Goal: Navigation & Orientation: Find specific page/section

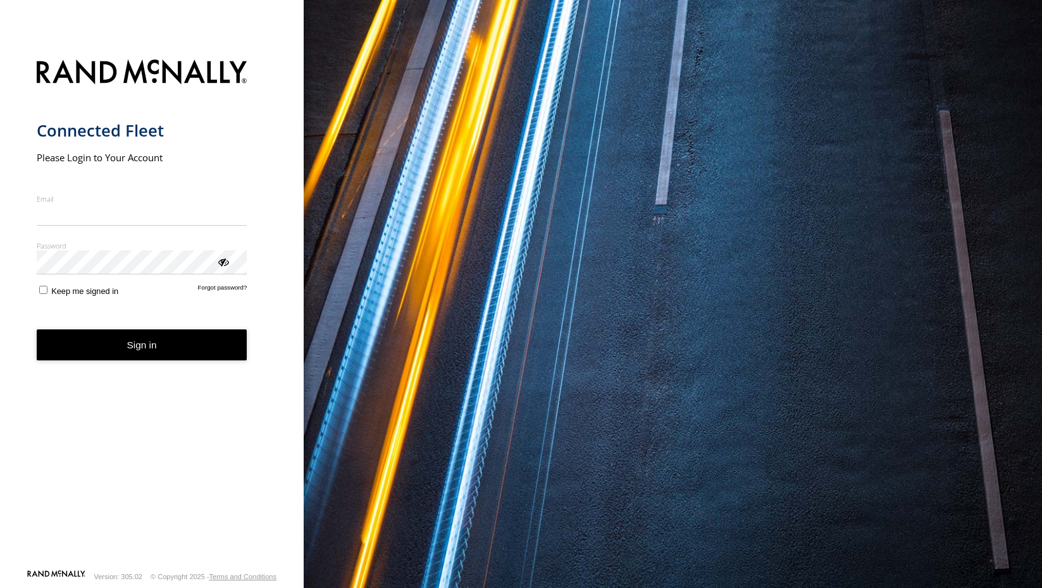
type input "**********"
click at [134, 357] on button "Sign in" at bounding box center [142, 345] width 211 height 31
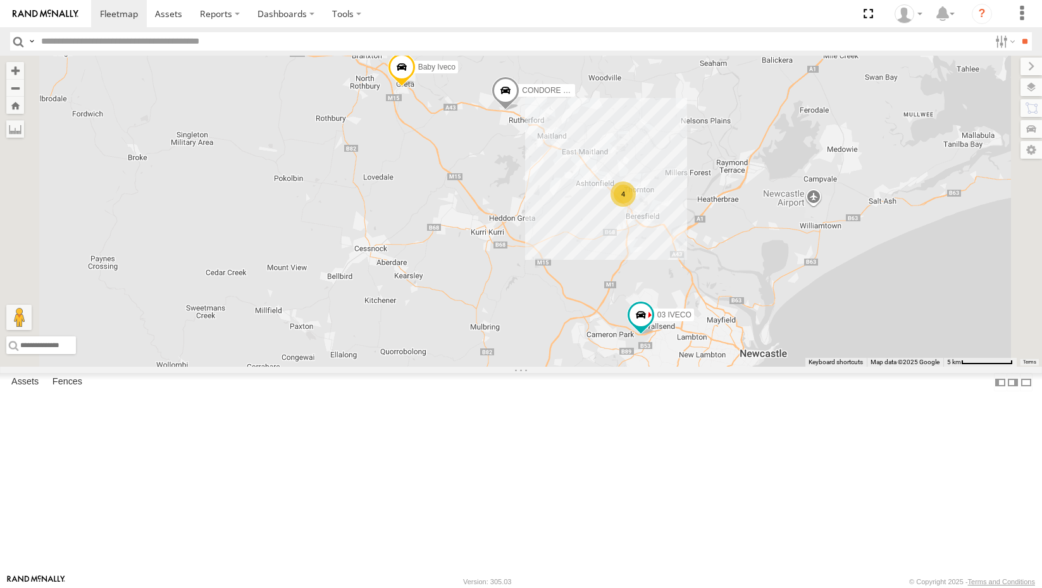
click at [0, 0] on link at bounding box center [0, 0] width 0 height 0
